Goal: Navigation & Orientation: Find specific page/section

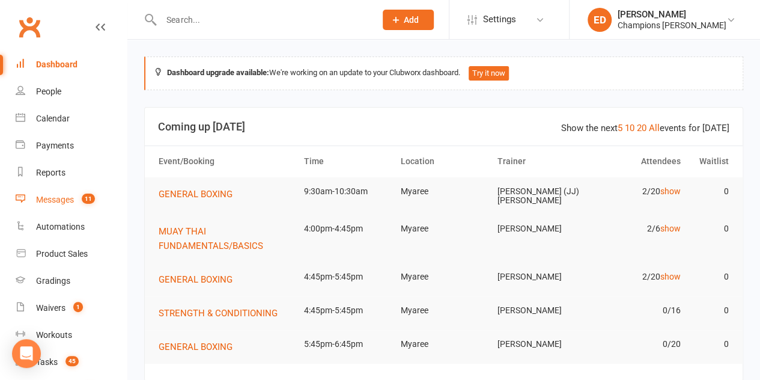
click at [72, 207] on link "Messages 11" at bounding box center [71, 199] width 111 height 27
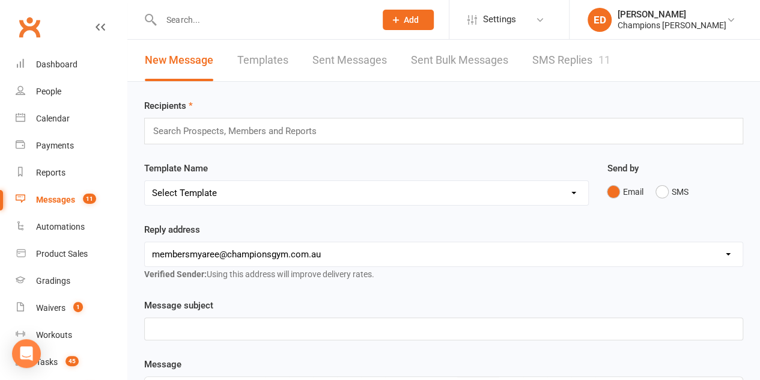
click at [542, 68] on link "SMS Replies 11" at bounding box center [571, 60] width 78 height 41
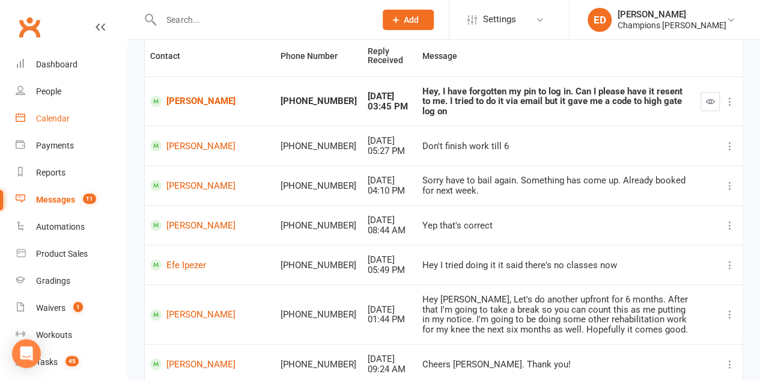
click at [68, 121] on div "Calendar" at bounding box center [53, 119] width 34 height 10
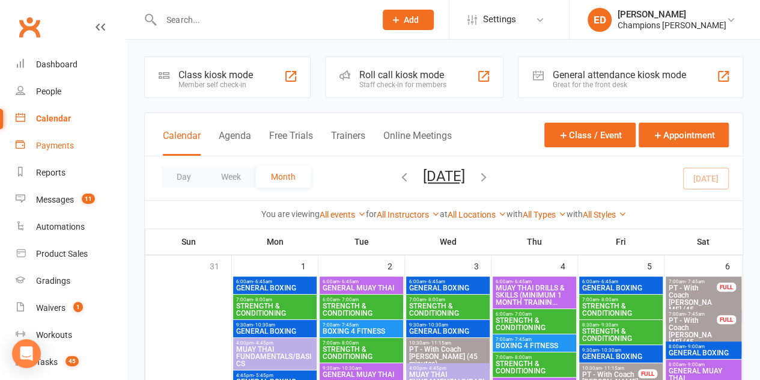
click at [61, 150] on div "Payments" at bounding box center [55, 146] width 38 height 10
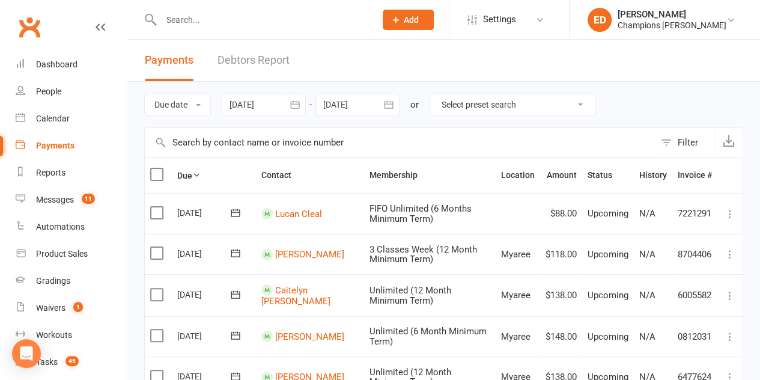
click at [682, 144] on div "Filter" at bounding box center [687, 142] width 20 height 14
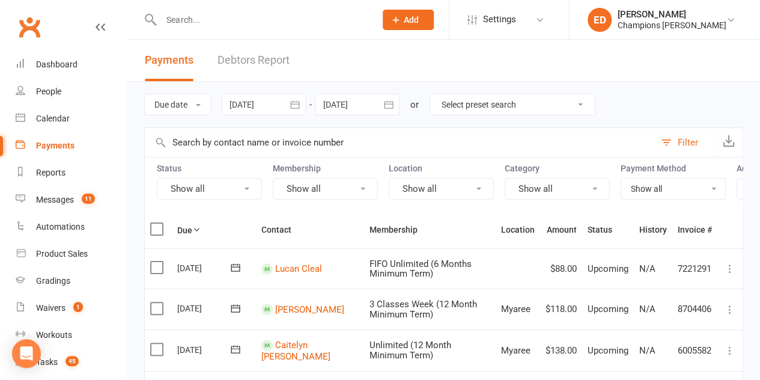
click at [354, 191] on button "Show all" at bounding box center [325, 189] width 105 height 22
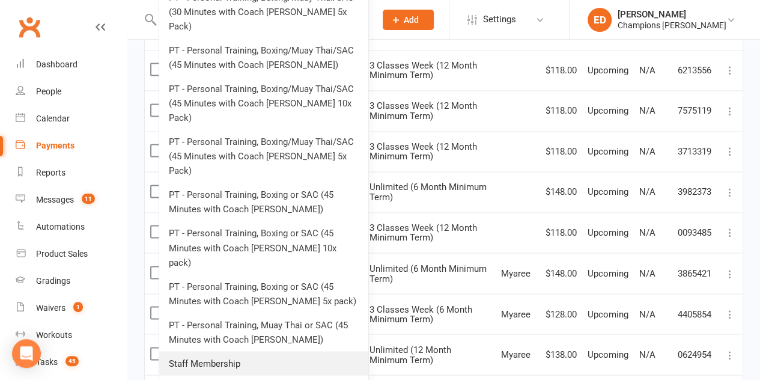
scroll to position [901, 0]
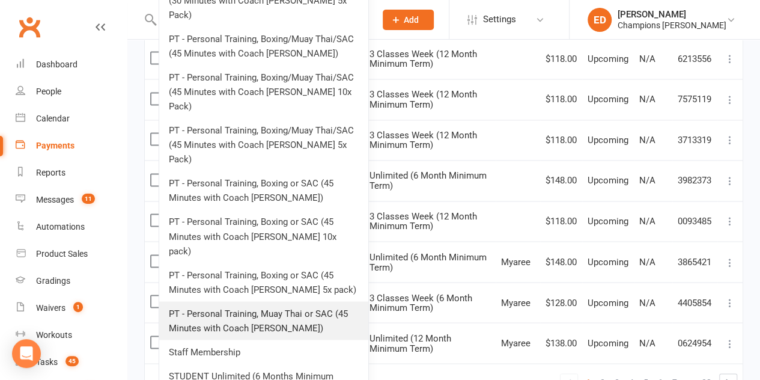
click at [299, 301] on link "PT - Personal Training, Muay Thai or SAC (45 Minutes with Coach [PERSON_NAME])" at bounding box center [263, 320] width 209 height 38
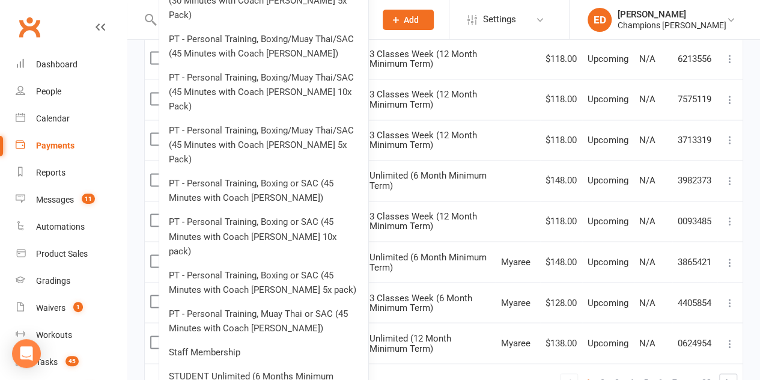
scroll to position [0, 0]
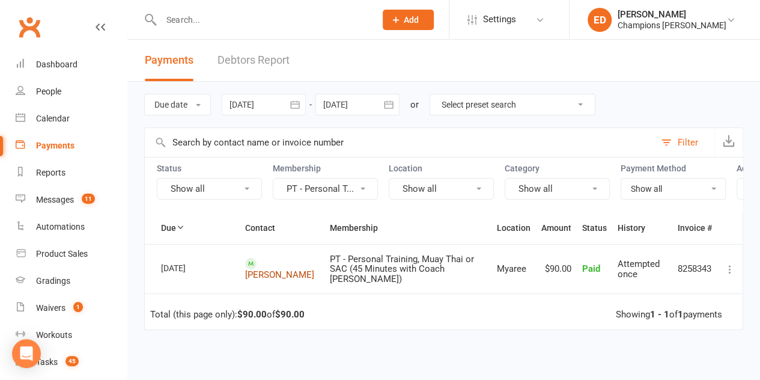
click at [266, 276] on link "[PERSON_NAME]" at bounding box center [279, 274] width 69 height 11
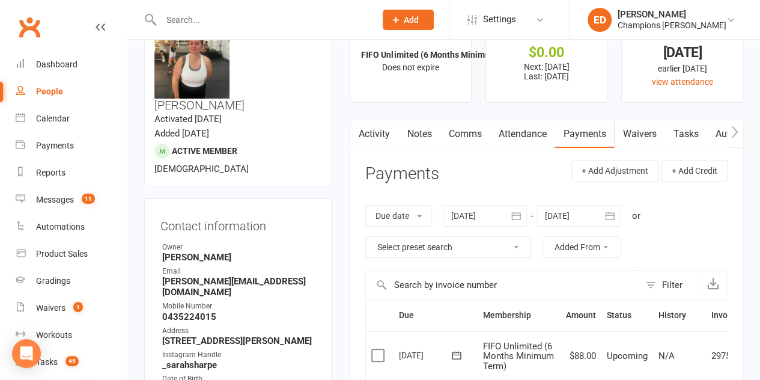
scroll to position [60, 0]
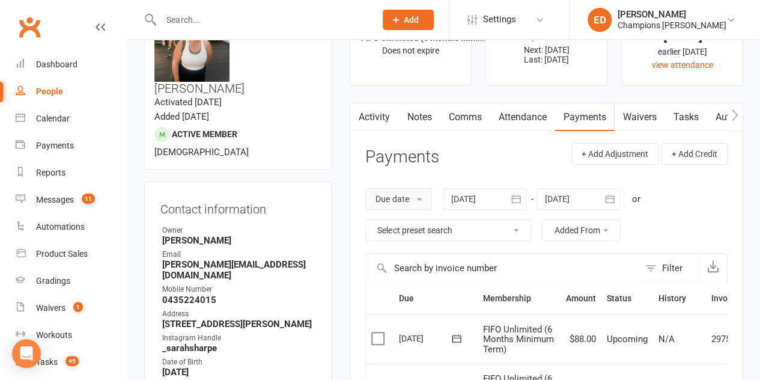
click at [423, 200] on button "Due date" at bounding box center [398, 199] width 67 height 22
click at [435, 165] on h3 "Payments" at bounding box center [401, 157] width 73 height 19
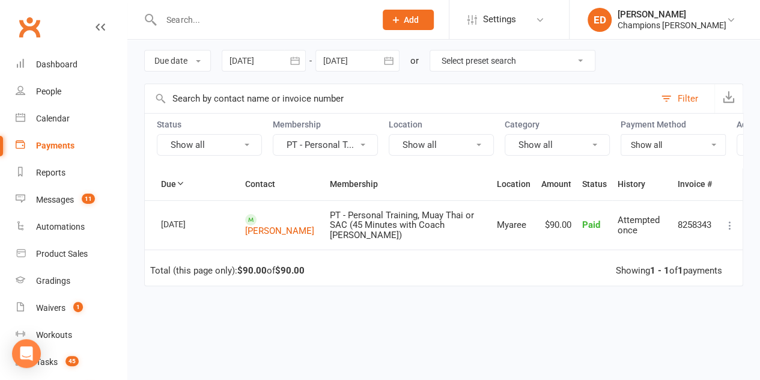
scroll to position [60, 0]
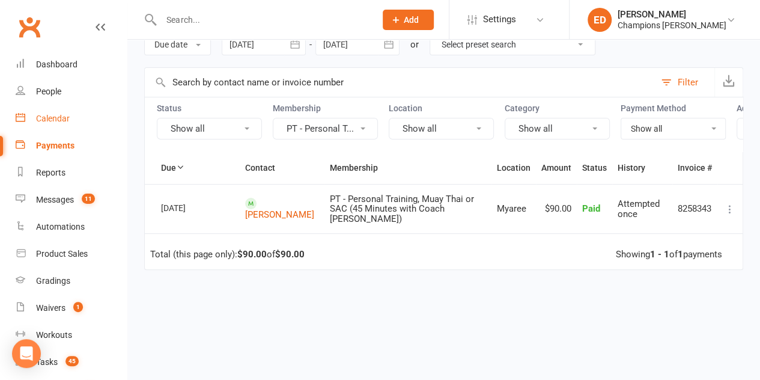
click at [53, 127] on link "Calendar" at bounding box center [71, 118] width 111 height 27
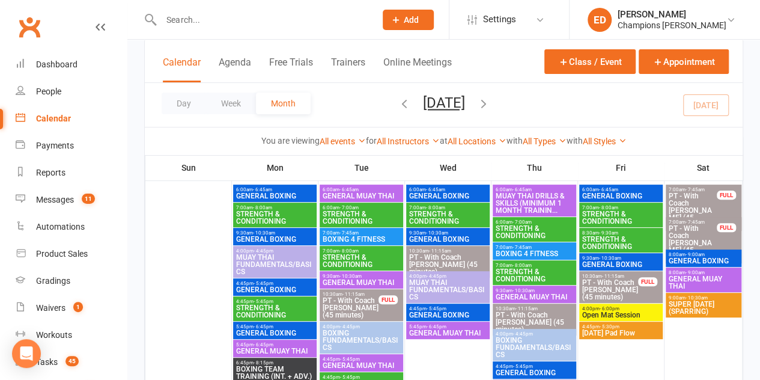
scroll to position [180, 0]
